Goal: Task Accomplishment & Management: Complete application form

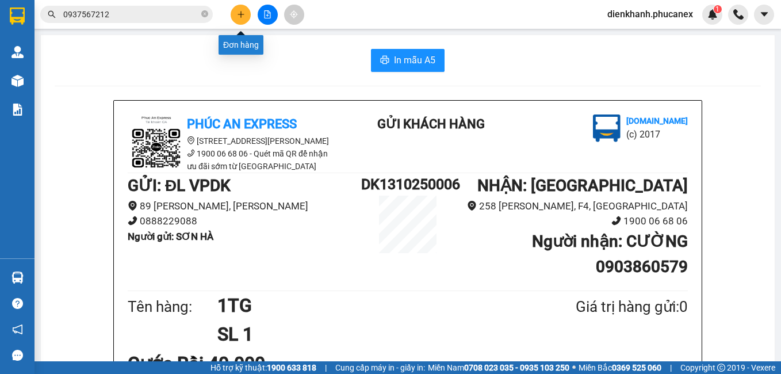
click at [239, 16] on icon "plus" at bounding box center [241, 14] width 8 height 8
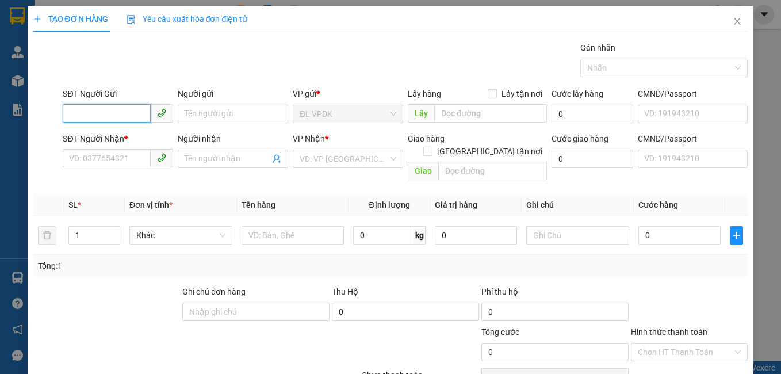
click at [137, 113] on input "SĐT Người Gửi" at bounding box center [107, 113] width 88 height 18
click at [108, 137] on div "0357201257 - HOA" at bounding box center [117, 137] width 96 height 13
type input "0357201257"
type input "HOA"
type input "0776236689"
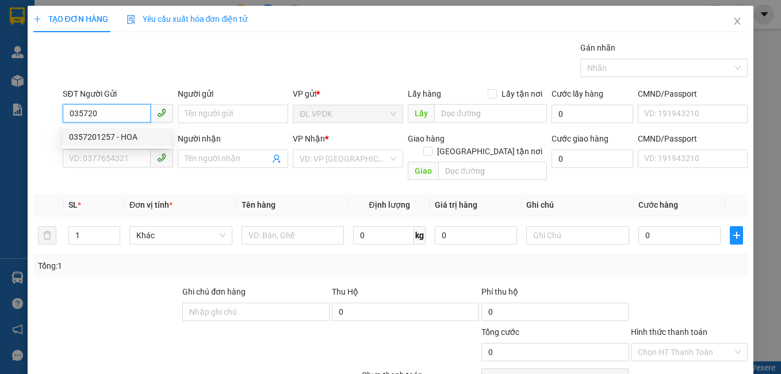
type input "TÚ"
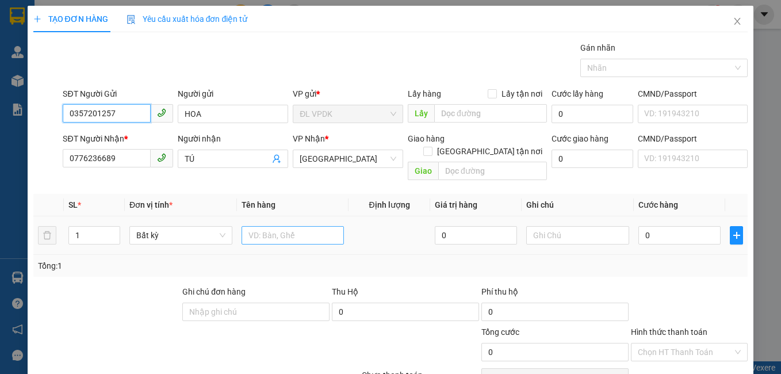
type input "0357201257"
click at [281, 226] on input "text" at bounding box center [293, 235] width 103 height 18
type input "1KTX"
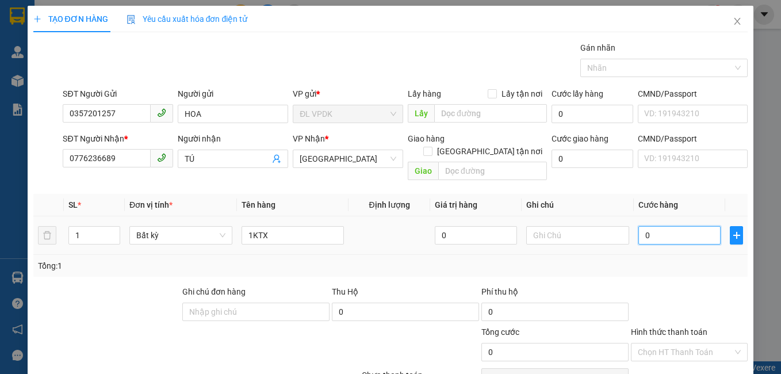
click at [639, 226] on input "0" at bounding box center [680, 235] width 82 height 18
type input "3"
type input "30"
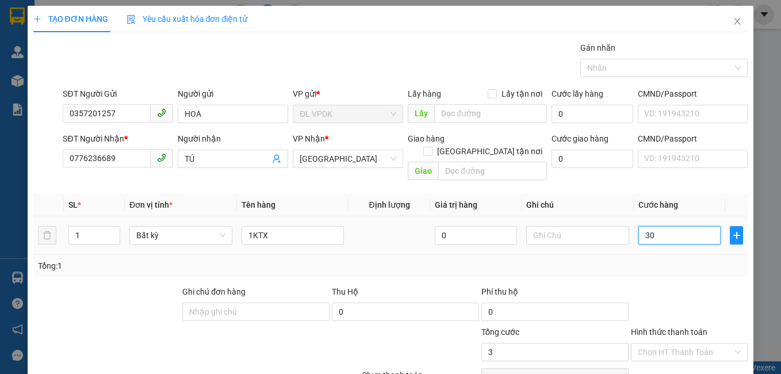
type input "30"
type input "30.000"
click at [685, 327] on label "Hình thức thanh toán" at bounding box center [669, 331] width 77 height 9
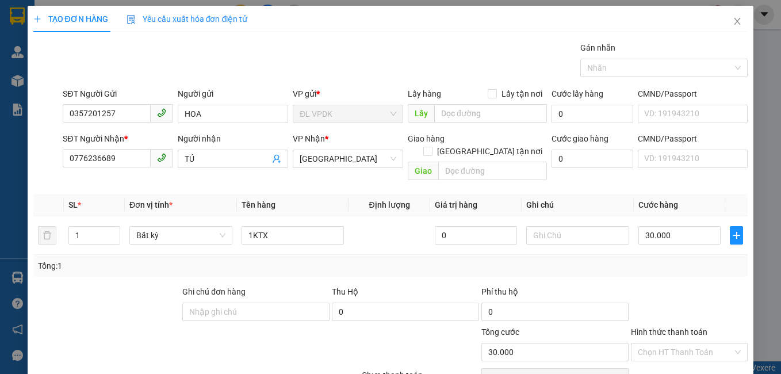
click at [685, 343] on input "Hình thức thanh toán" at bounding box center [686, 351] width 96 height 17
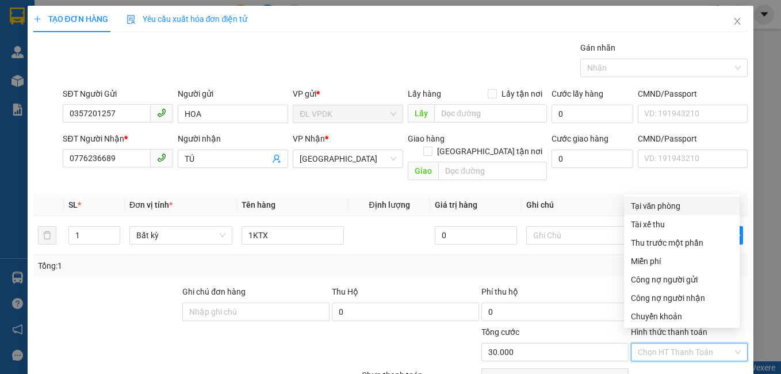
click at [652, 207] on div "Tại văn phòng" at bounding box center [682, 206] width 102 height 13
type input "0"
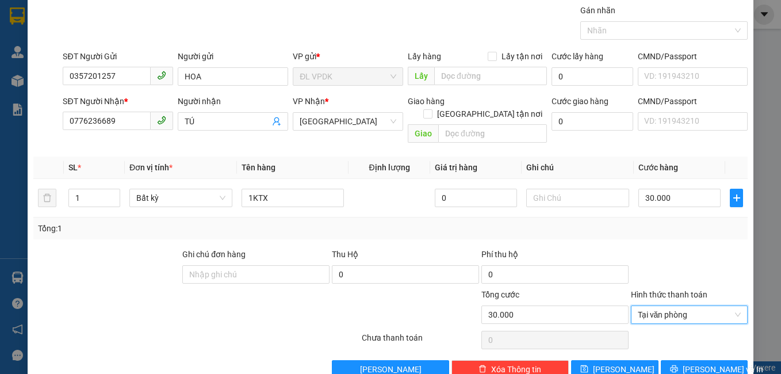
scroll to position [52, 0]
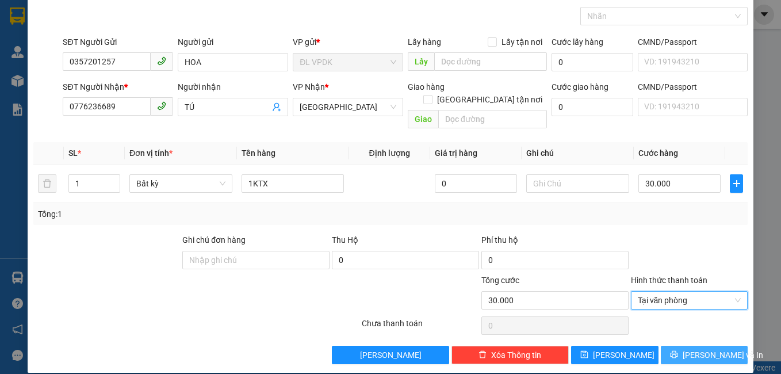
click at [697, 349] on span "[PERSON_NAME] và In" at bounding box center [723, 355] width 81 height 13
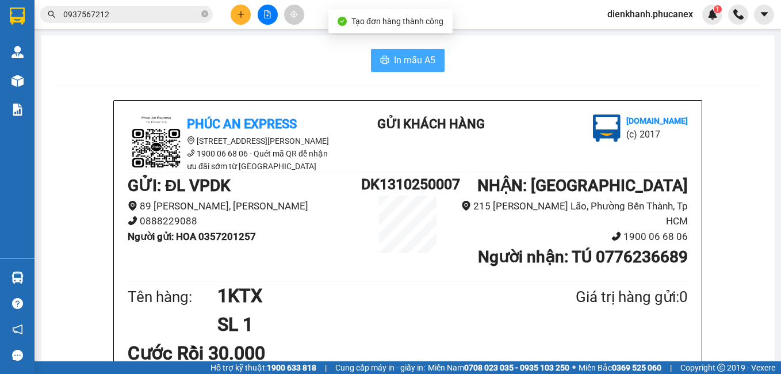
click at [408, 58] on span "In mẫu A5" at bounding box center [414, 60] width 41 height 14
